Goal: Find specific page/section: Find specific page/section

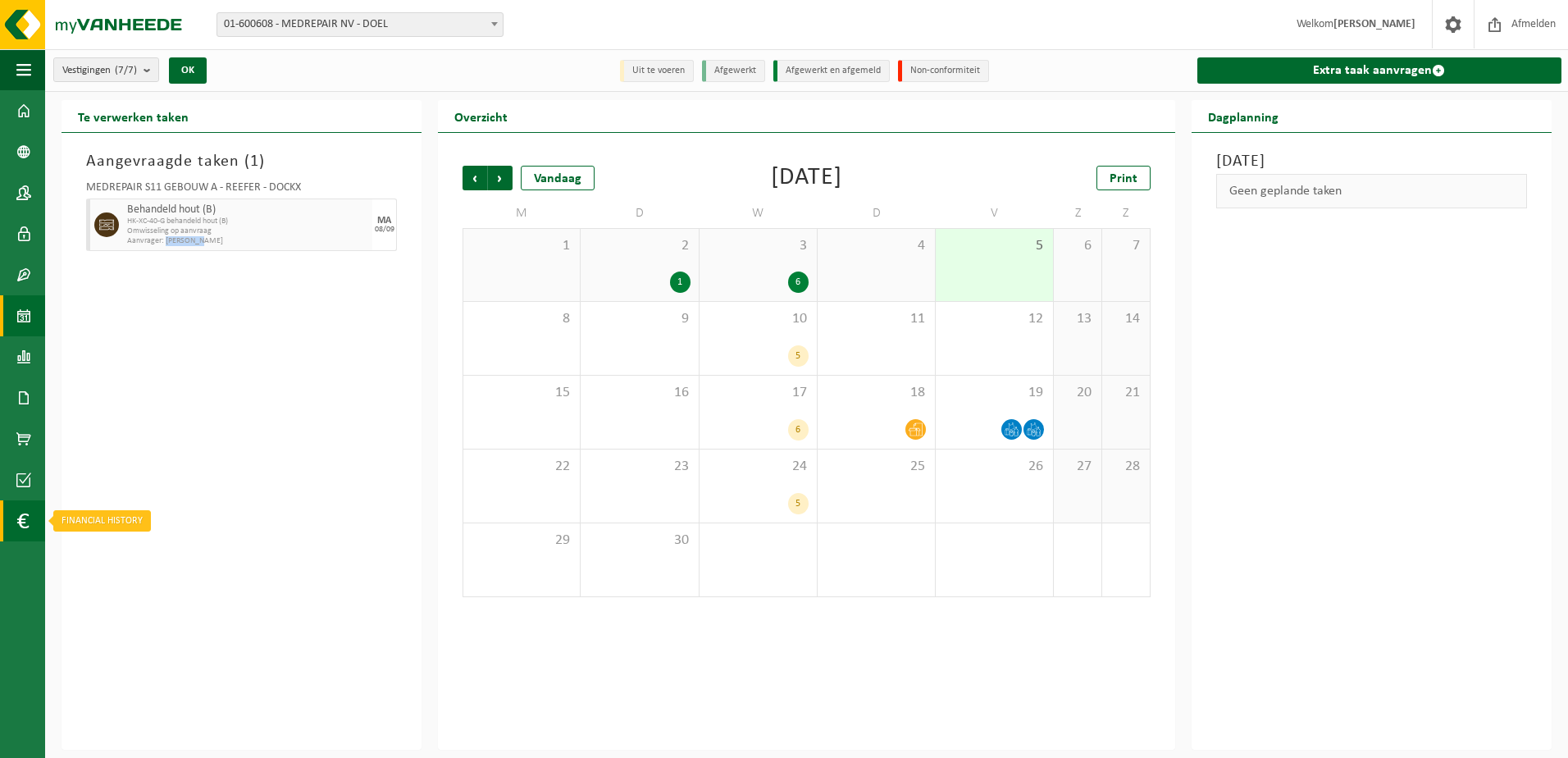
click at [19, 525] on span at bounding box center [22, 521] width 13 height 41
click at [140, 551] on span "In lijstvorm" at bounding box center [124, 556] width 58 height 31
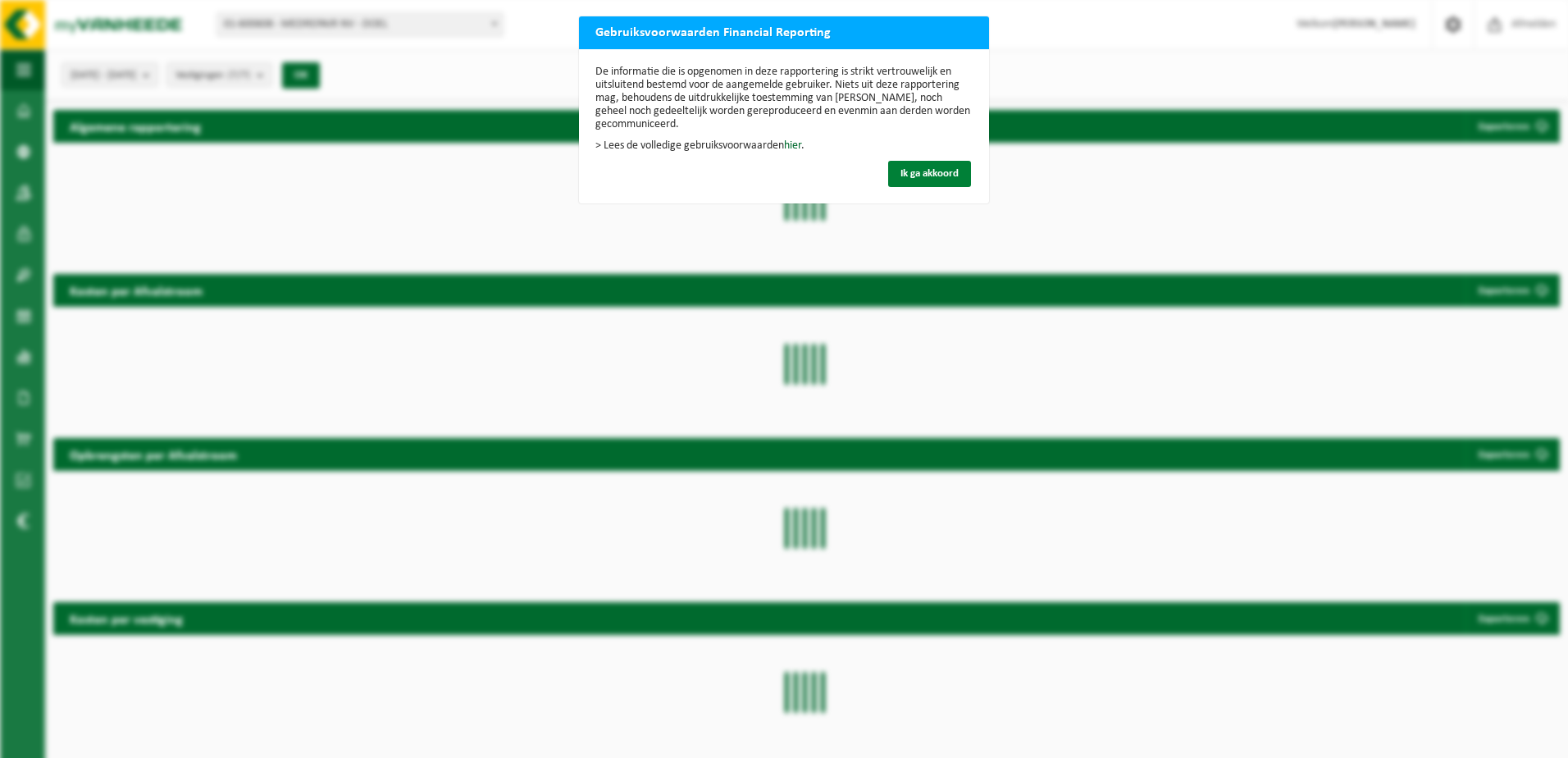
click at [931, 169] on span "Ik ga akkoord" at bounding box center [929, 173] width 58 height 11
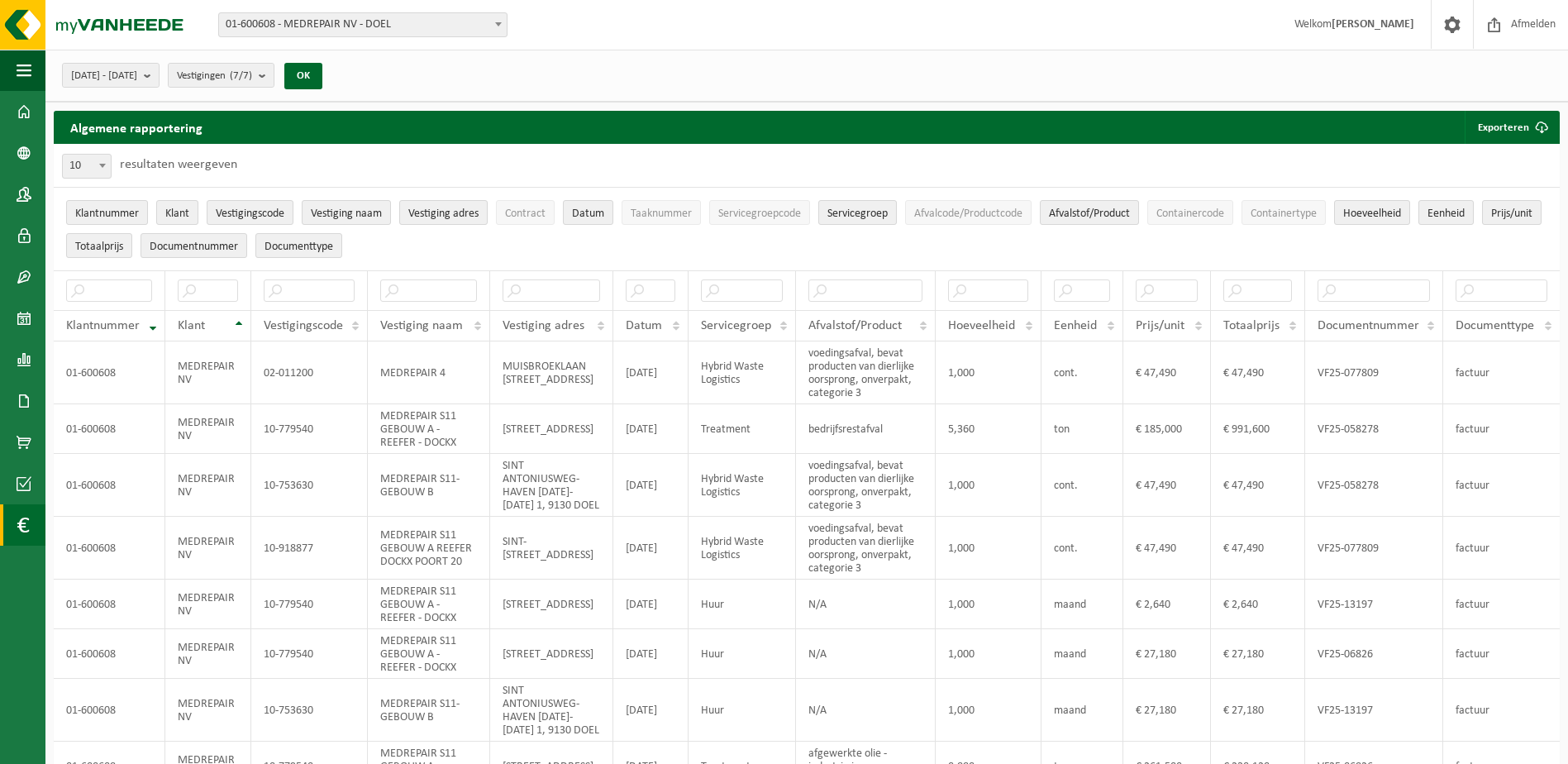
click at [19, 526] on span at bounding box center [22, 525] width 13 height 41
click at [132, 534] on span "In grafiekvorm" at bounding box center [132, 524] width 74 height 32
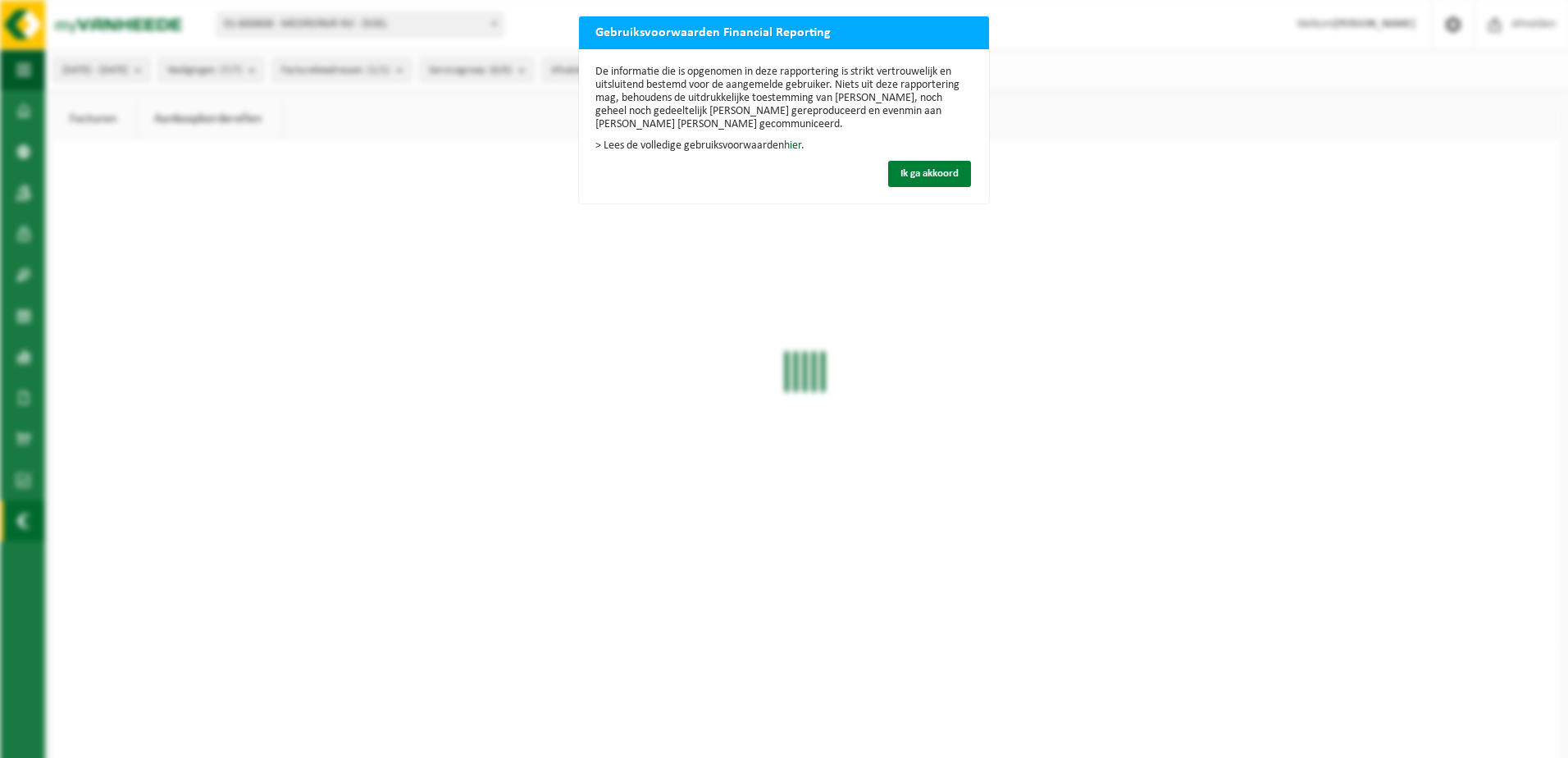
click at [932, 171] on span "Ik ga akkoord" at bounding box center [929, 173] width 58 height 11
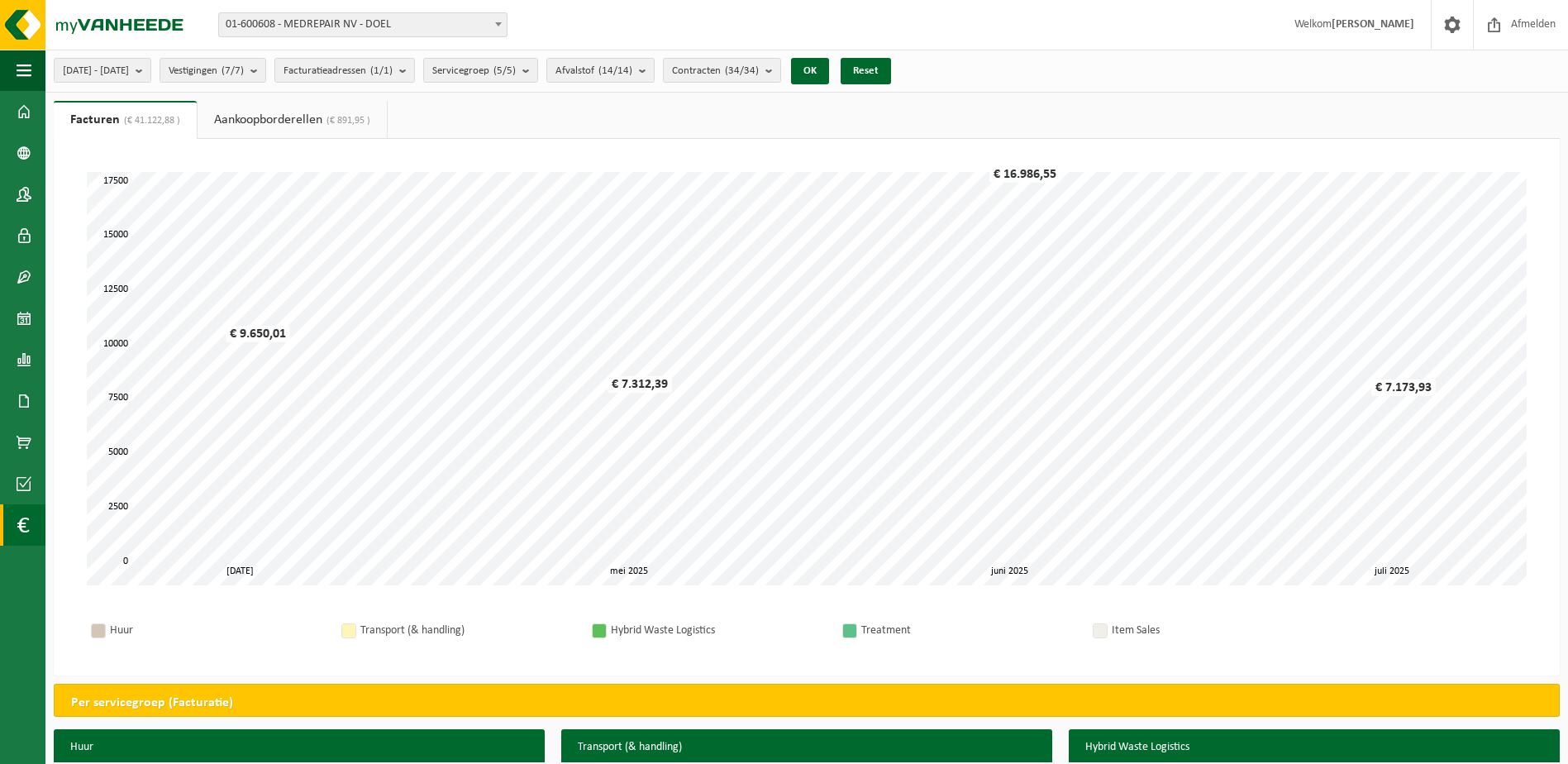
click at [291, 121] on link "Aankoopborderellen (€ 891,95 )" at bounding box center [292, 120] width 190 height 38
